Goal: Information Seeking & Learning: Learn about a topic

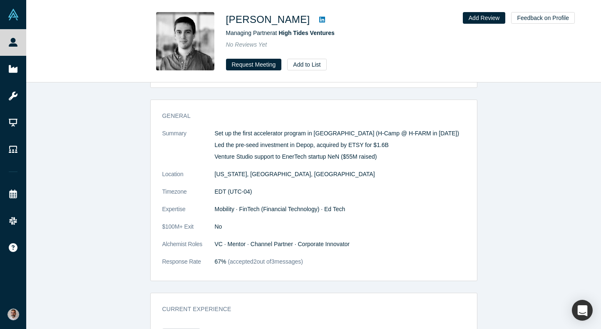
scroll to position [371, 0]
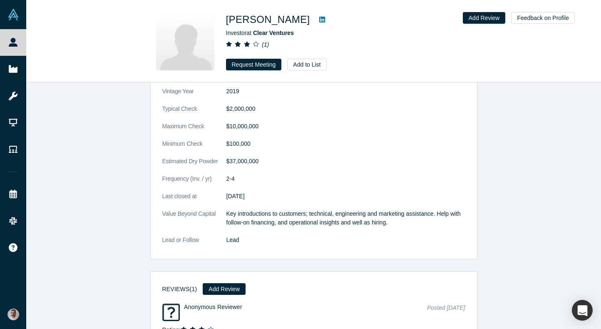
scroll to position [516, 0]
